Goal: Information Seeking & Learning: Learn about a topic

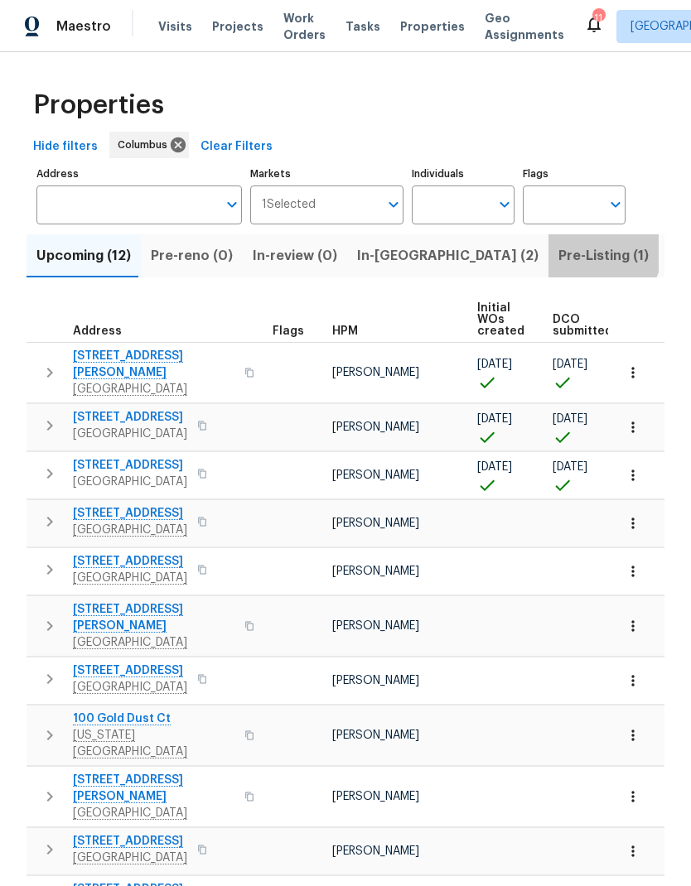
click at [558, 253] on span "Pre-Listing (1)" at bounding box center [603, 255] width 90 height 23
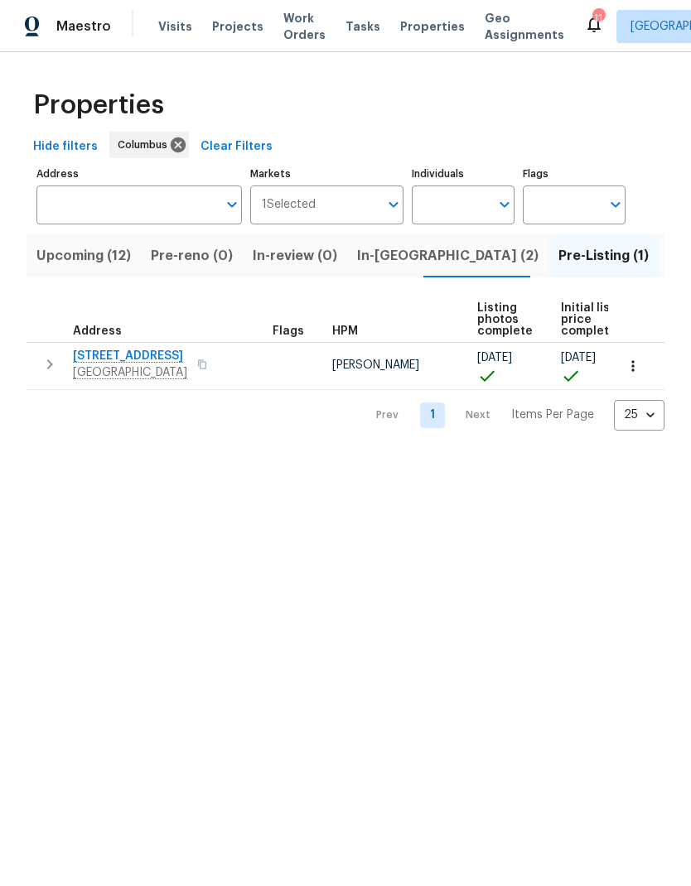
click at [129, 357] on span "[STREET_ADDRESS]" at bounding box center [130, 356] width 114 height 17
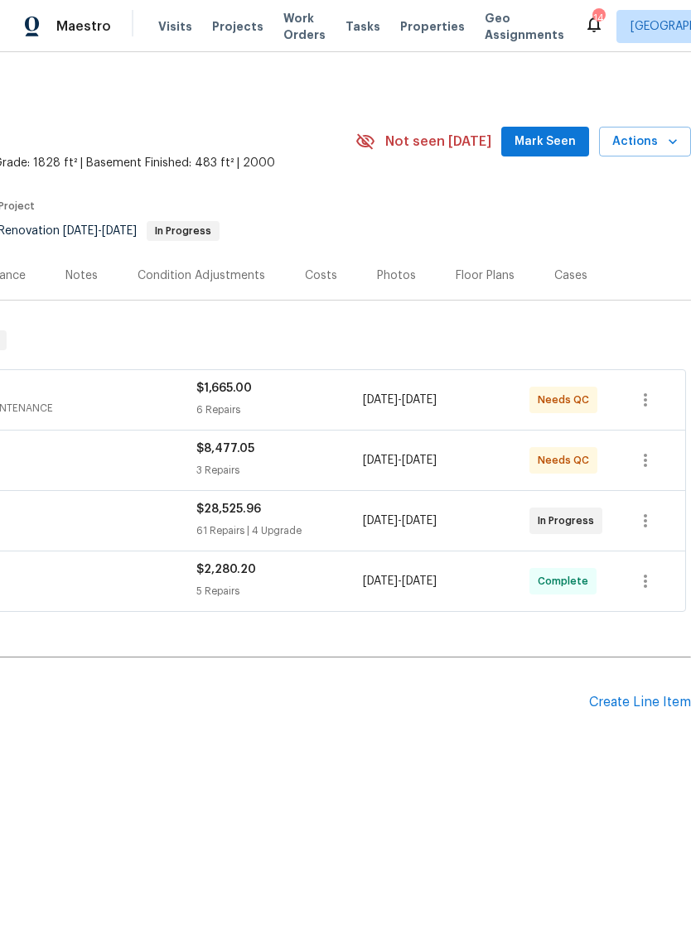
scroll to position [0, 245]
click at [475, 267] on div "Floor Plans" at bounding box center [484, 275] width 59 height 17
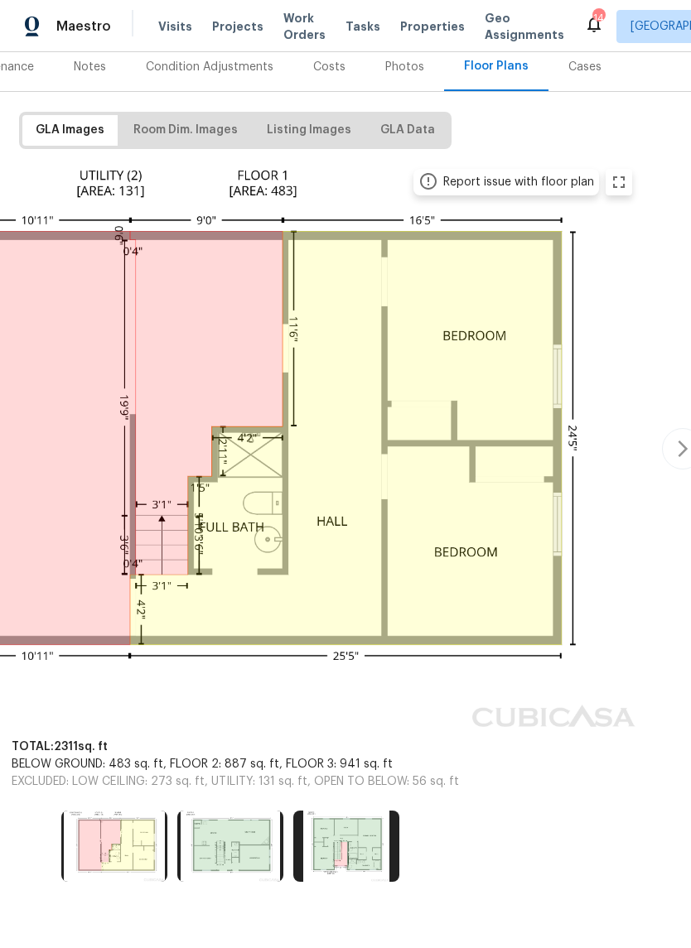
scroll to position [209, 234]
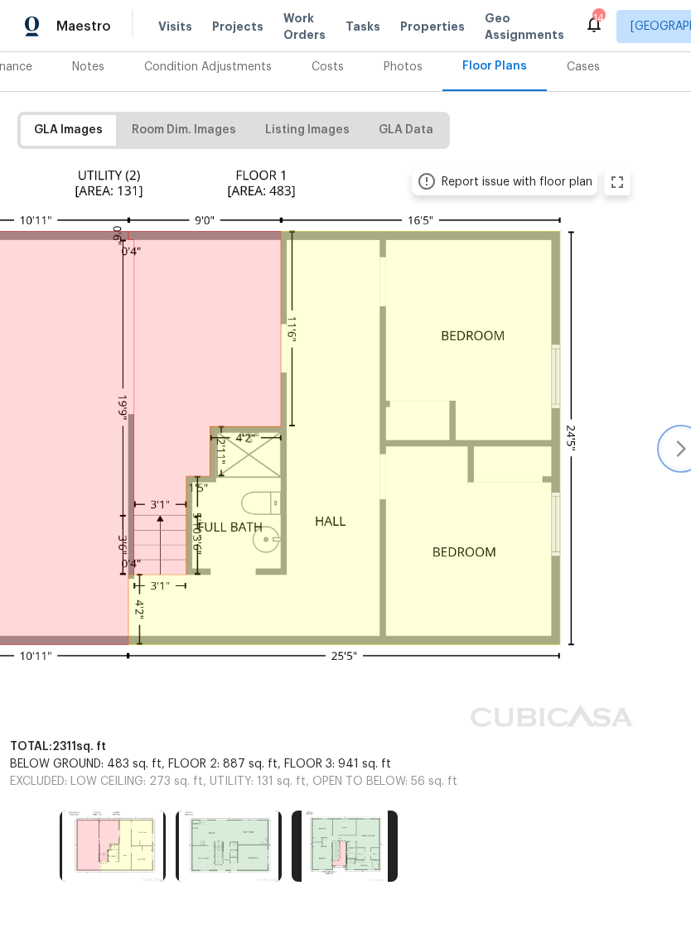
click at [676, 448] on icon "button" at bounding box center [681, 449] width 20 height 20
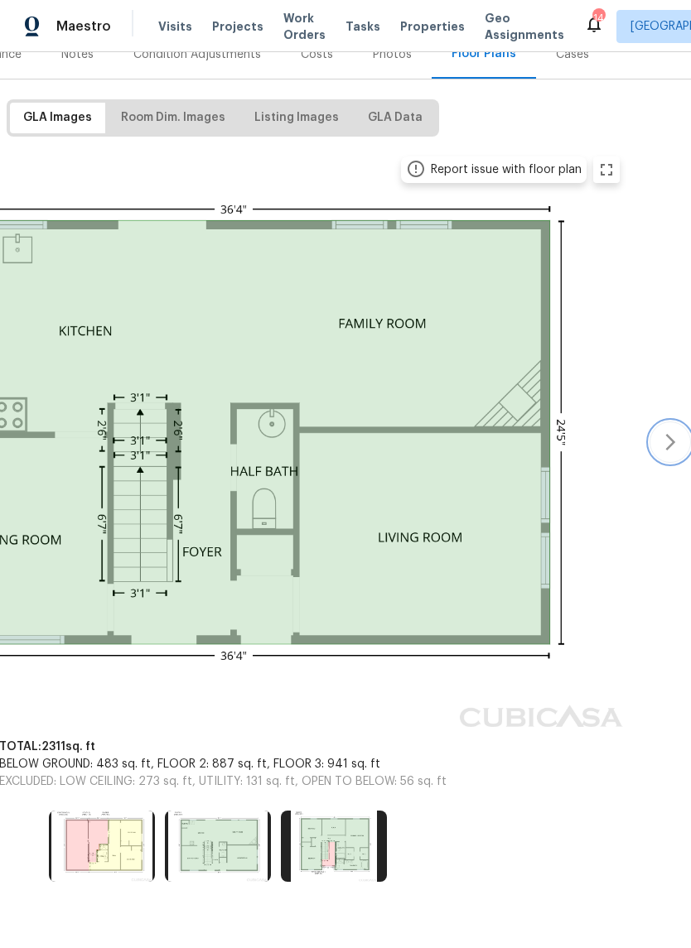
scroll to position [221, 245]
click at [668, 443] on icon "button" at bounding box center [670, 442] width 20 height 20
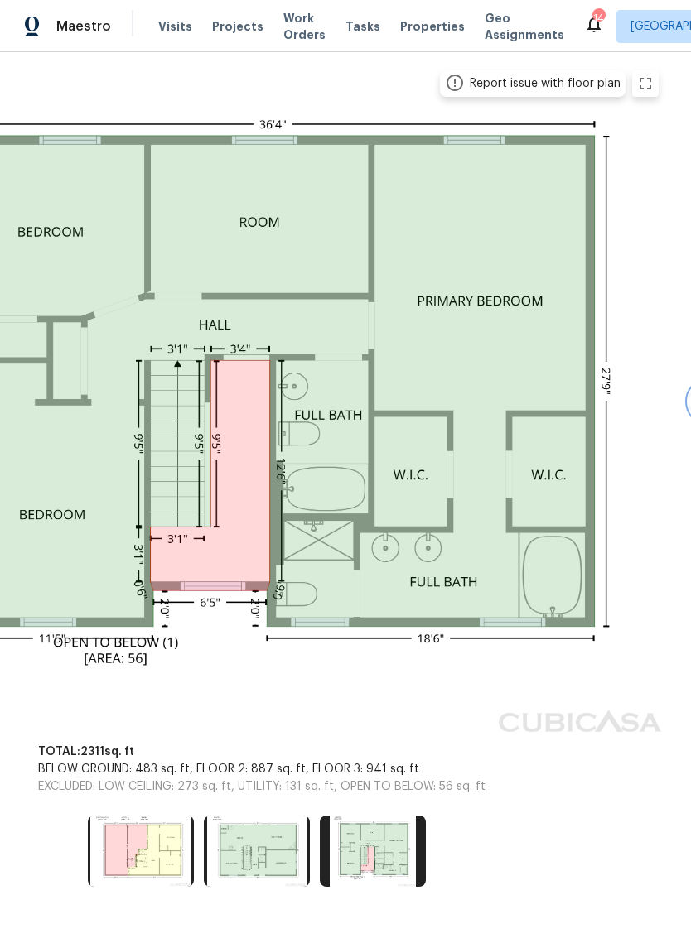
scroll to position [307, 209]
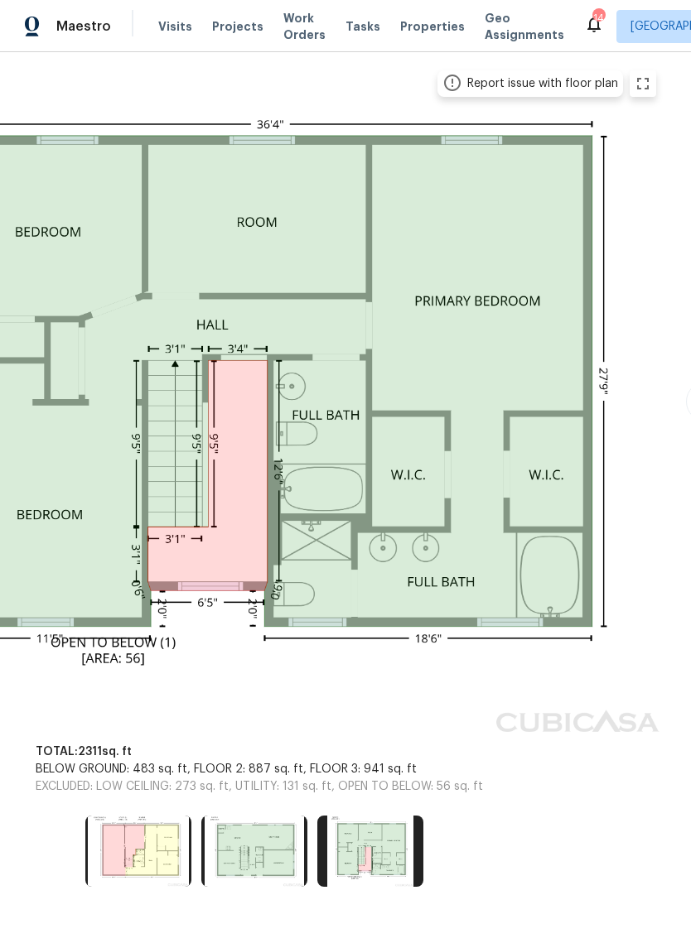
click at [637, 372] on img at bounding box center [259, 399] width 813 height 678
click at [658, 392] on img at bounding box center [259, 399] width 813 height 678
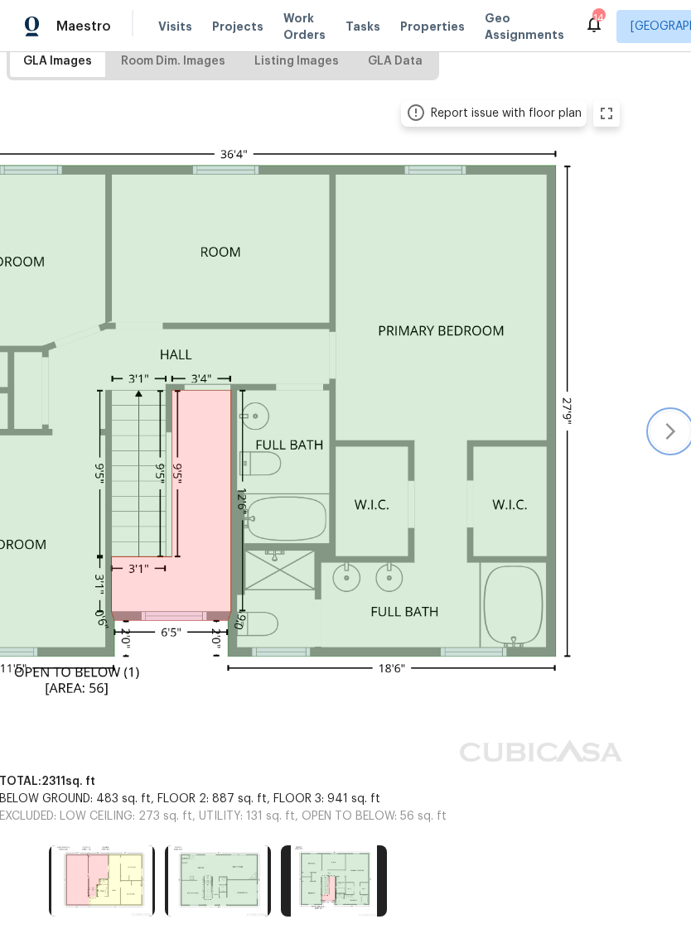
click at [670, 427] on icon "button" at bounding box center [670, 431] width 10 height 17
